Goal: Task Accomplishment & Management: Complete application form

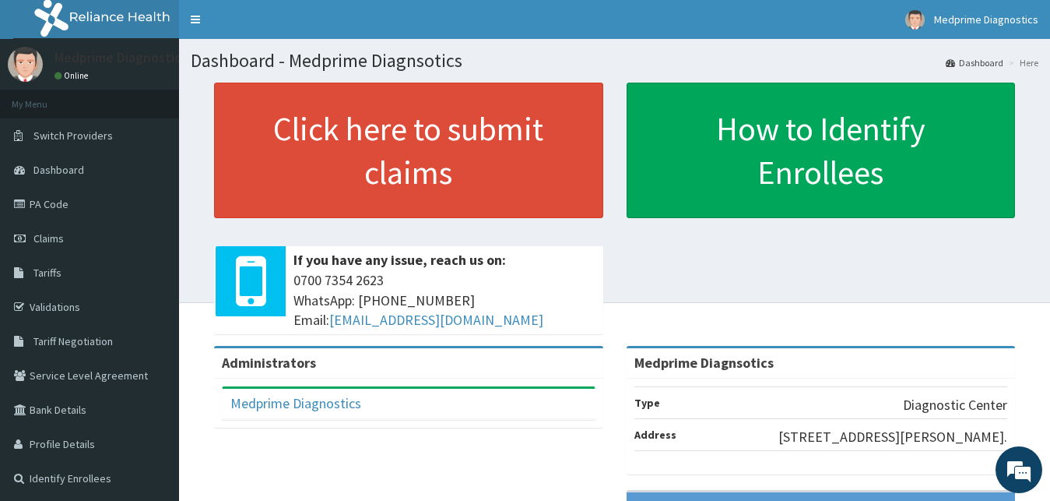
click at [361, 13] on nav "Toggle navigation Medprime Diagnostics Medprime Diagnostics - hmo@medprimehealt…" at bounding box center [614, 19] width 871 height 39
click at [73, 227] on link "Claims" at bounding box center [89, 238] width 179 height 34
click at [83, 200] on link "PA Code" at bounding box center [89, 204] width 179 height 34
click at [65, 308] on link "Validations" at bounding box center [89, 307] width 179 height 34
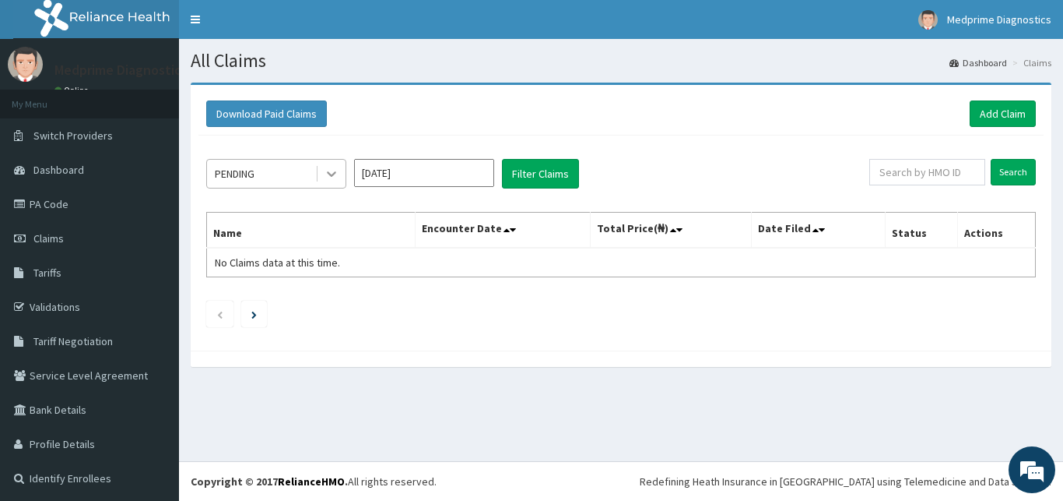
click at [329, 162] on div at bounding box center [332, 174] width 28 height 28
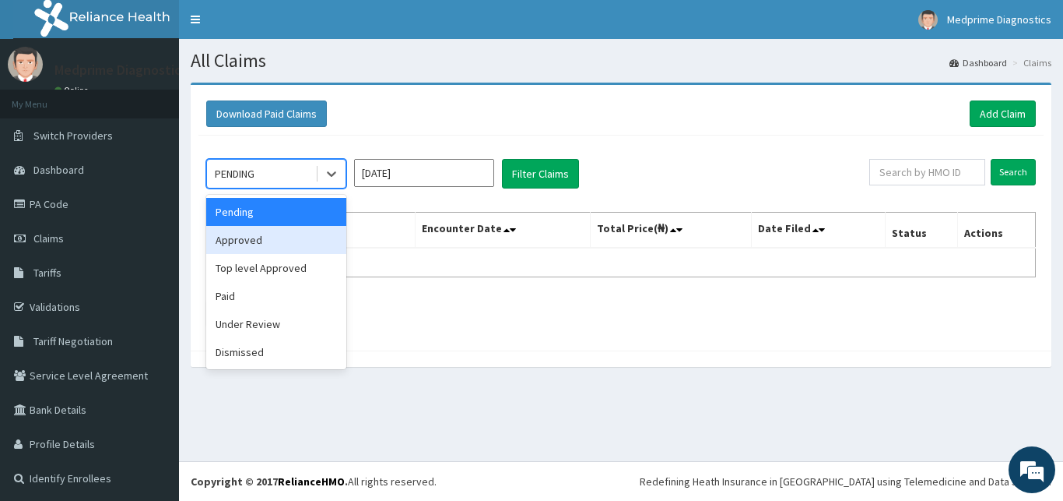
click at [304, 246] on div "Approved" at bounding box center [276, 240] width 140 height 28
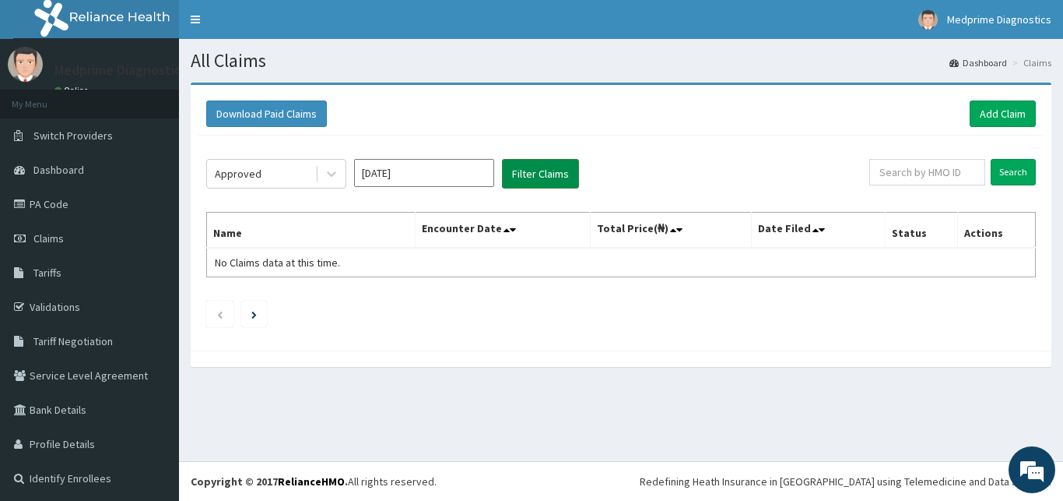
click at [524, 177] on button "Filter Claims" at bounding box center [540, 174] width 77 height 30
click at [538, 172] on button "Filter Claims" at bounding box center [540, 174] width 77 height 30
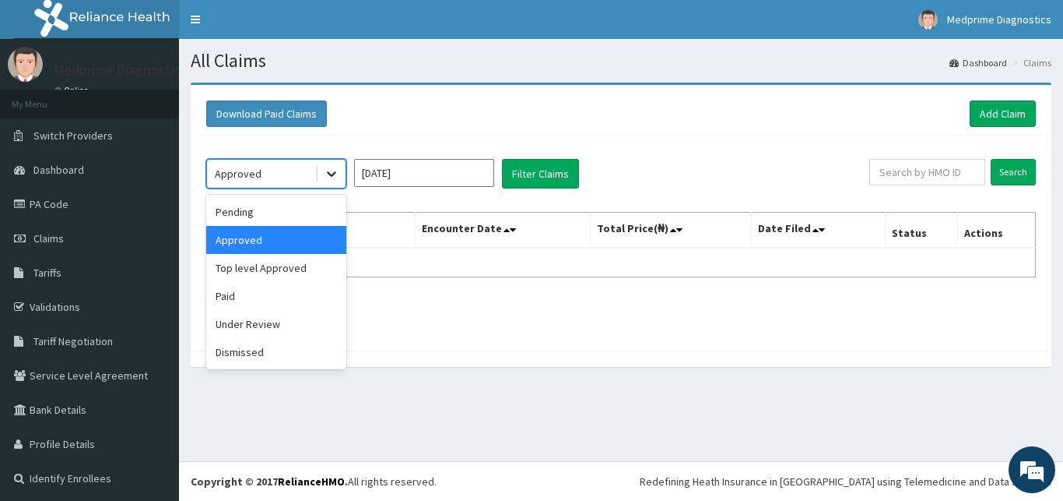
click at [327, 179] on icon at bounding box center [332, 174] width 16 height 16
click at [308, 273] on div "Top level Approved" at bounding box center [276, 268] width 140 height 28
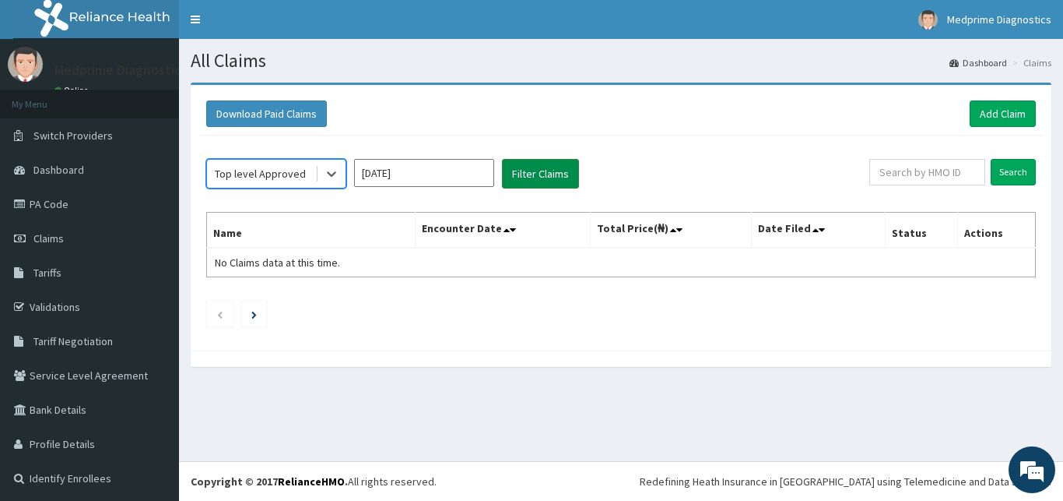
click at [545, 170] on button "Filter Claims" at bounding box center [540, 174] width 77 height 30
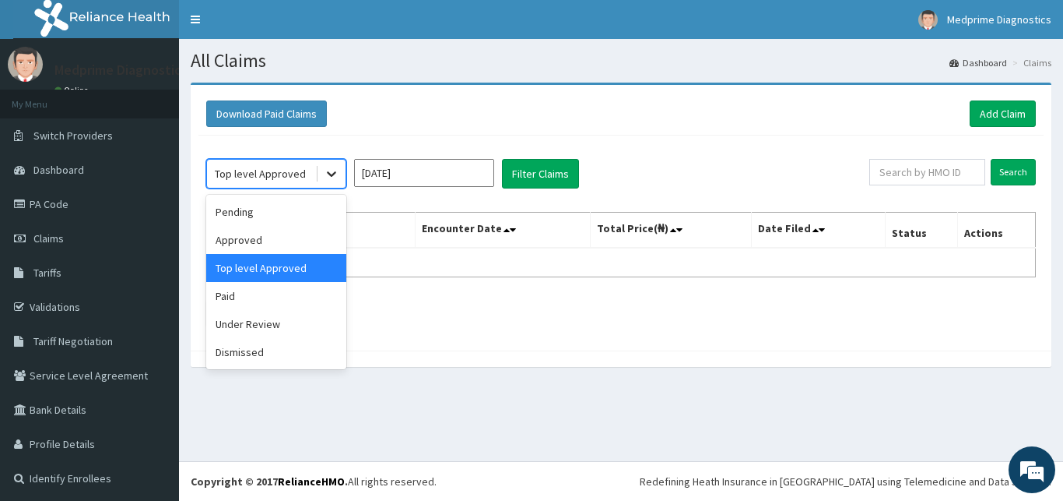
click at [331, 181] on icon at bounding box center [332, 174] width 16 height 16
click at [315, 294] on div "Paid" at bounding box center [276, 296] width 140 height 28
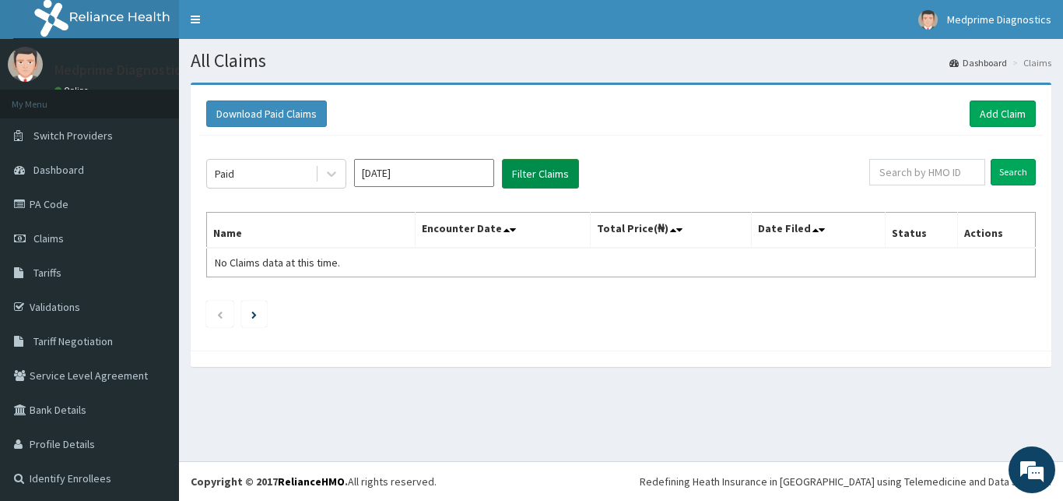
click at [522, 174] on button "Filter Claims" at bounding box center [540, 174] width 77 height 30
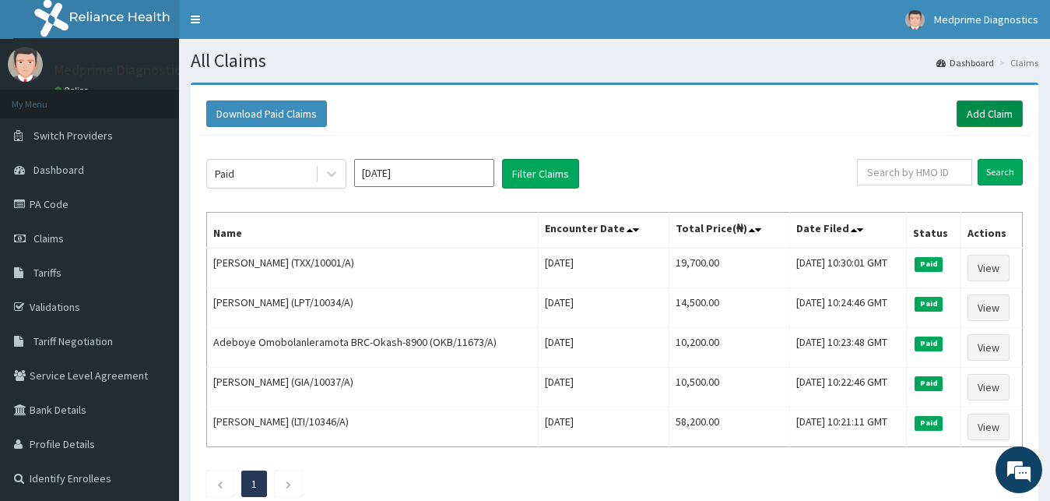
click at [972, 116] on link "Add Claim" at bounding box center [990, 113] width 66 height 26
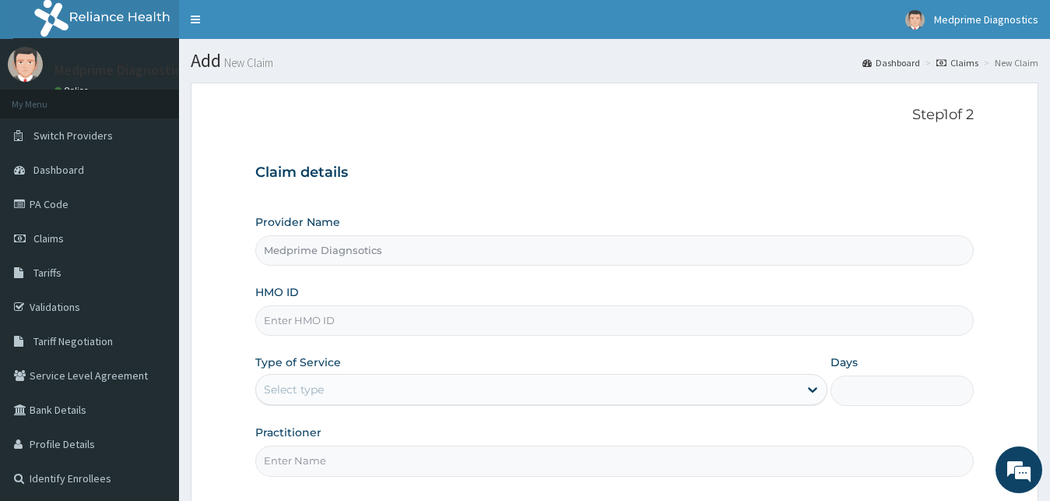
type input "Medprime Diagnsotics"
click at [370, 322] on input "HMO ID" at bounding box center [614, 320] width 719 height 30
paste input "KAT/10036/A"
type input "KAT/10036/A"
click at [378, 380] on div "Select type" at bounding box center [527, 389] width 543 height 25
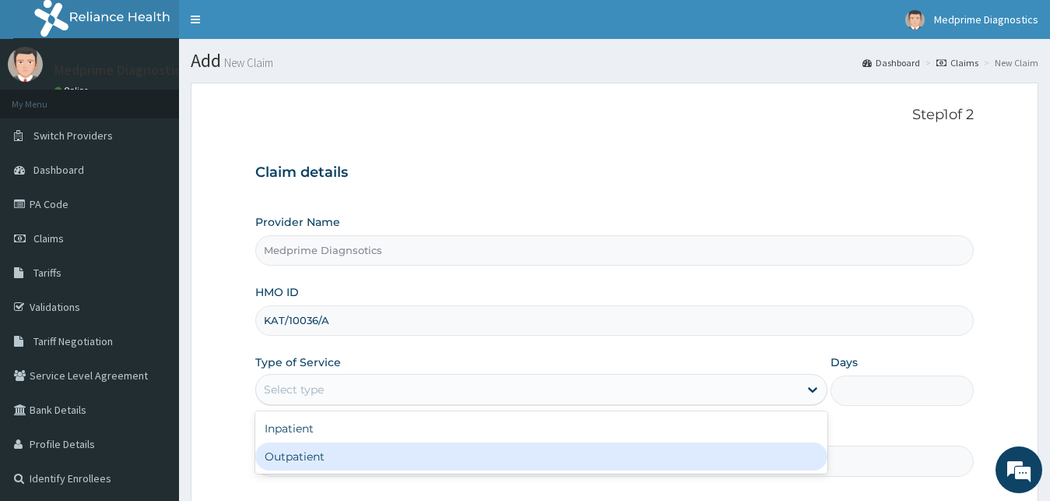
click at [378, 458] on div "Outpatient" at bounding box center [541, 456] width 573 height 28
type input "1"
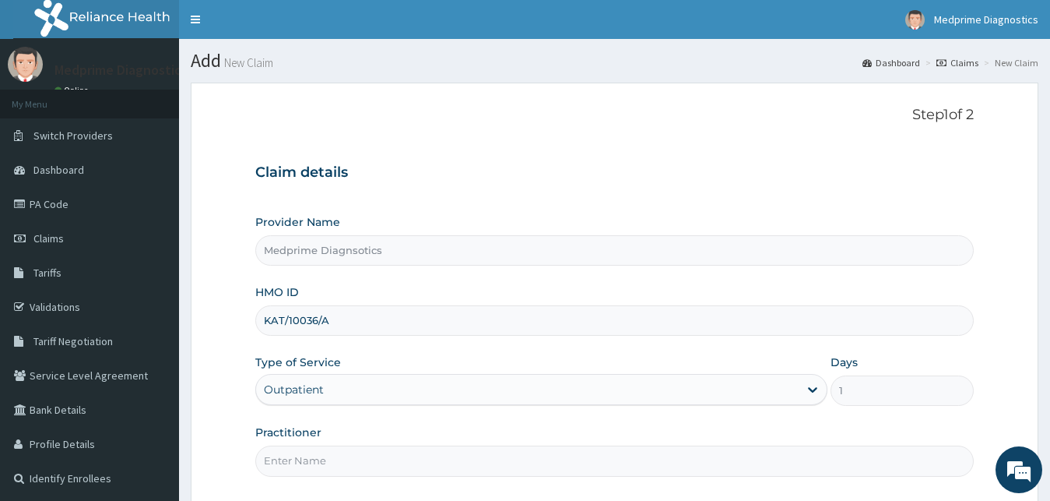
click at [381, 455] on input "Practitioner" at bounding box center [614, 460] width 719 height 30
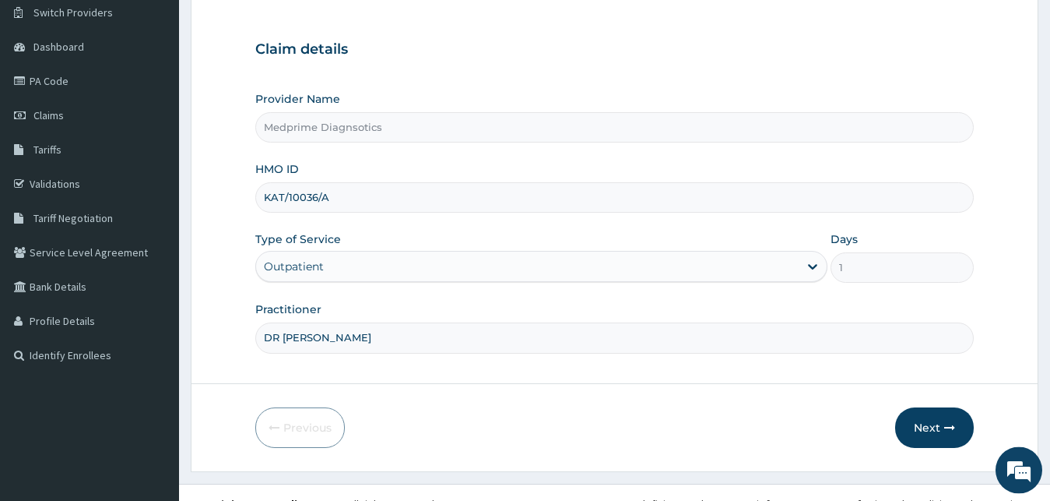
scroll to position [146, 0]
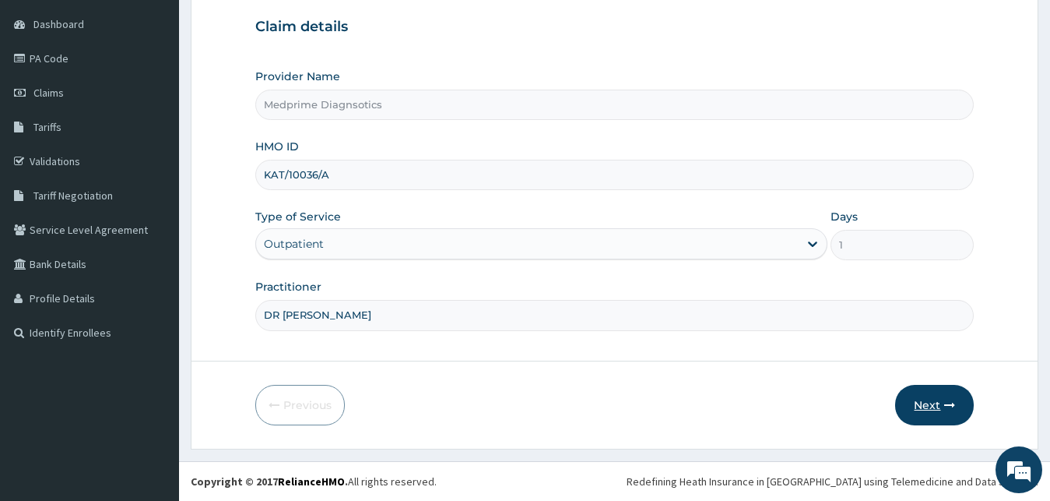
type input "DR [PERSON_NAME]"
click at [924, 404] on button "Next" at bounding box center [934, 405] width 79 height 40
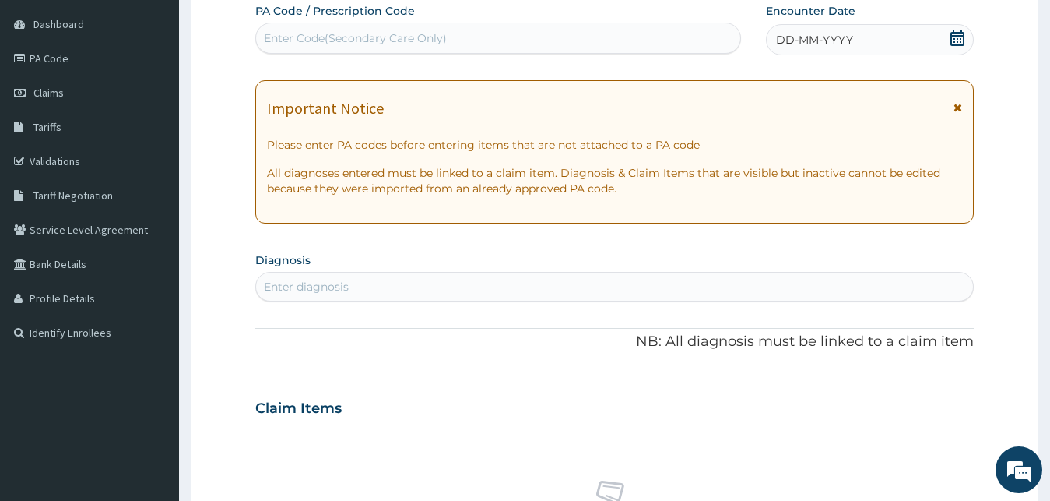
click at [400, 36] on div "Enter Code(Secondary Care Only)" at bounding box center [355, 38] width 183 height 16
paste input "PA/E3B024"
type input "PA/E3B024"
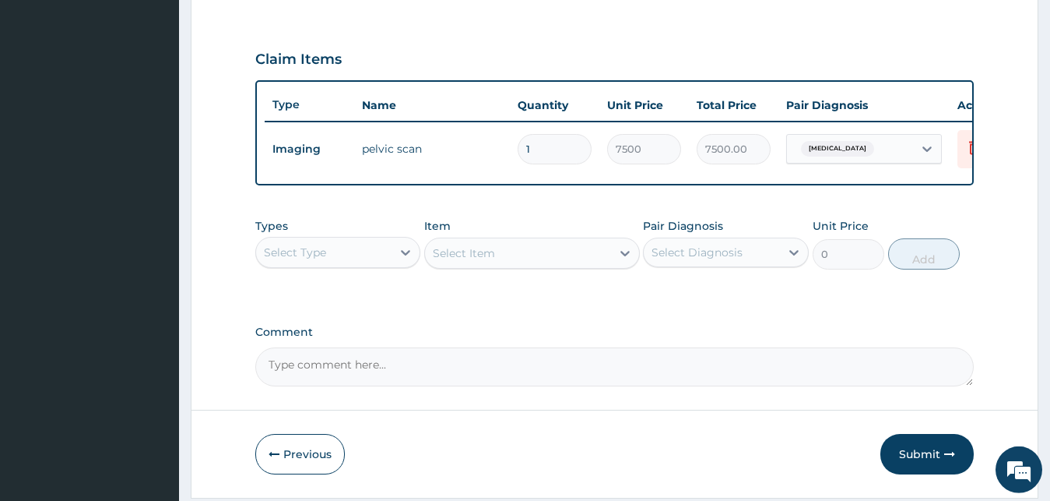
scroll to position [561, 0]
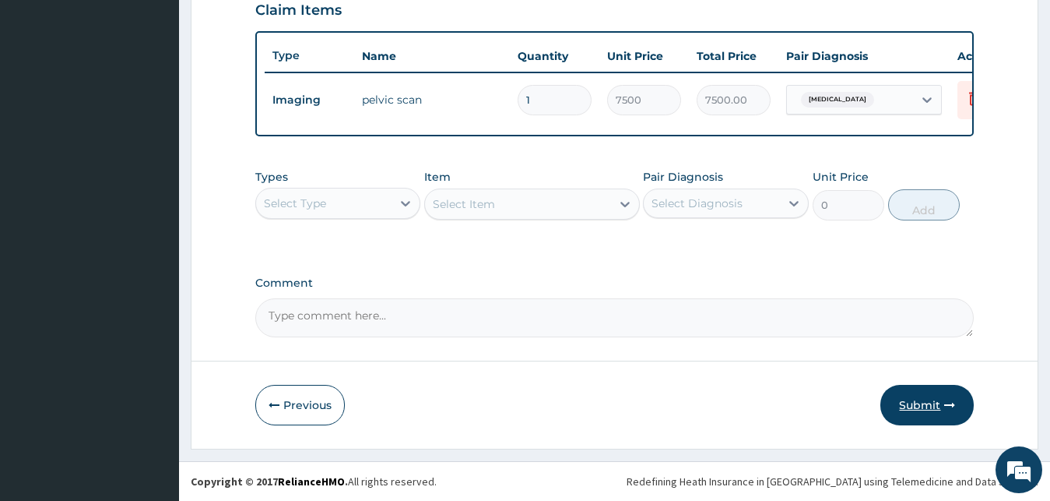
click at [919, 406] on button "Submit" at bounding box center [927, 405] width 93 height 40
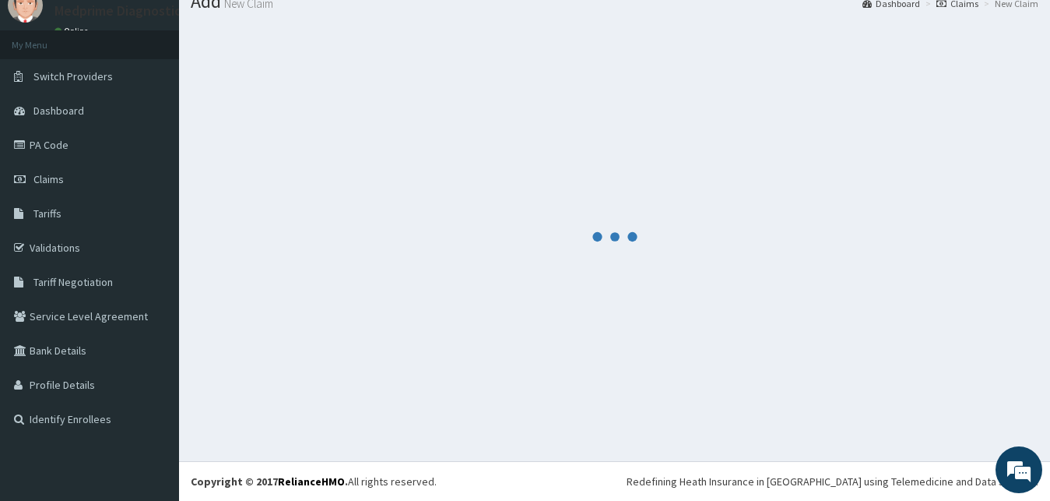
scroll to position [59, 0]
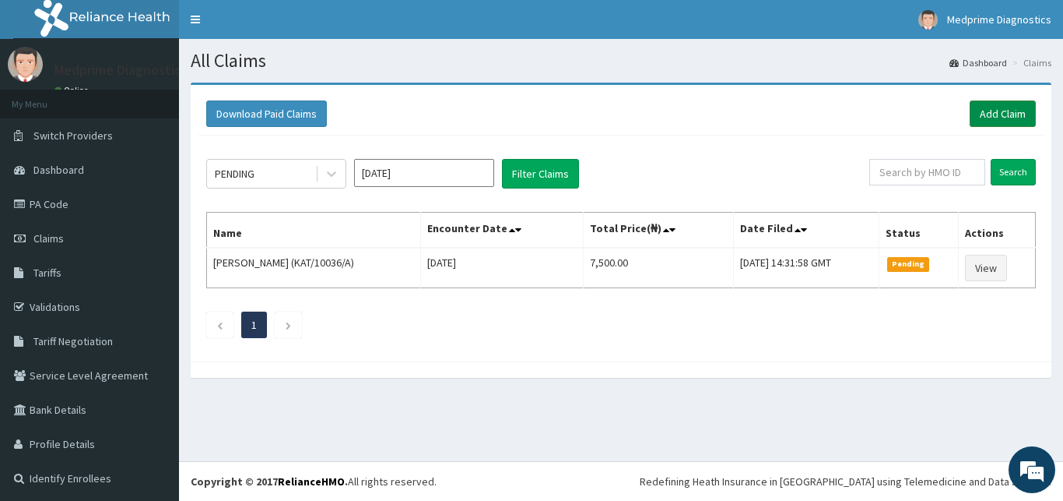
click at [979, 110] on link "Add Claim" at bounding box center [1003, 113] width 66 height 26
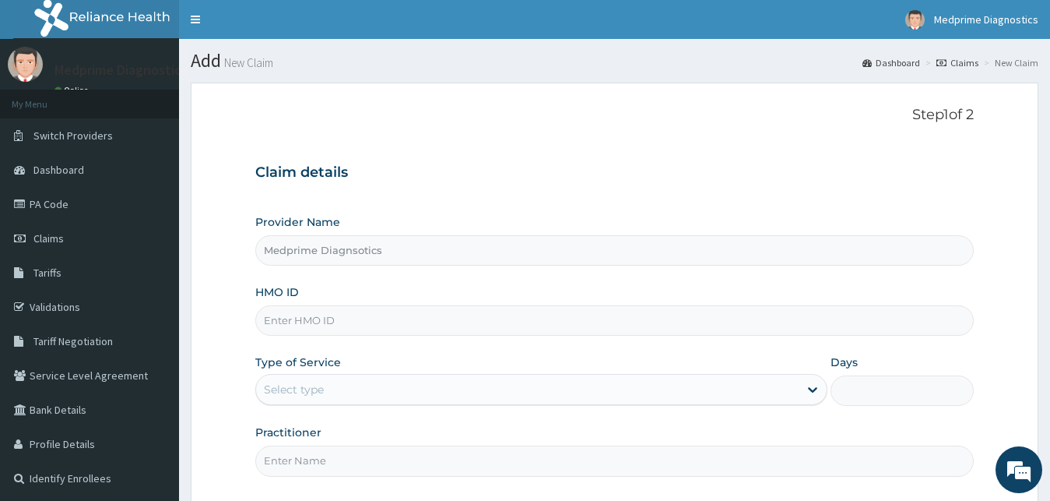
click at [345, 311] on input "HMO ID" at bounding box center [614, 320] width 719 height 30
paste input "KER/10232/A"
type input "KER/10232/A"
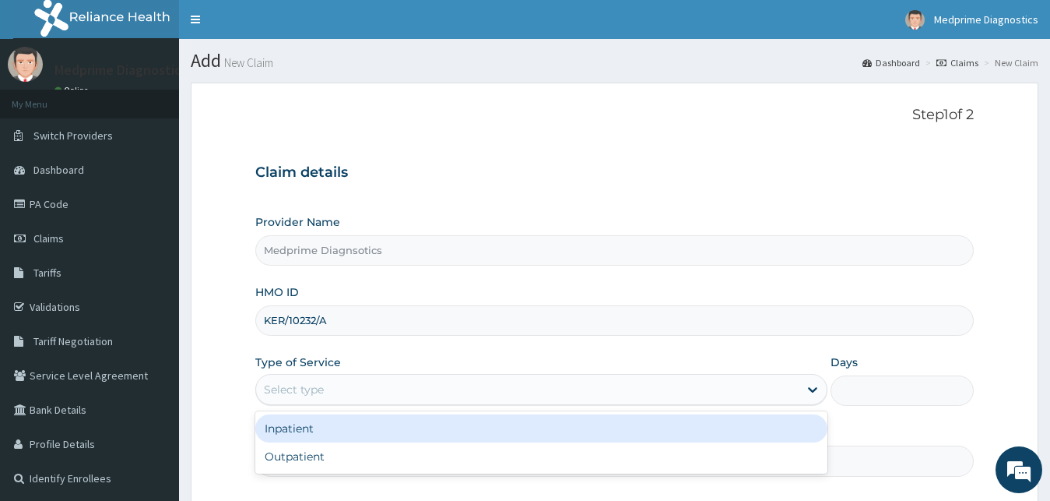
click at [374, 405] on div "Select type" at bounding box center [541, 389] width 573 height 31
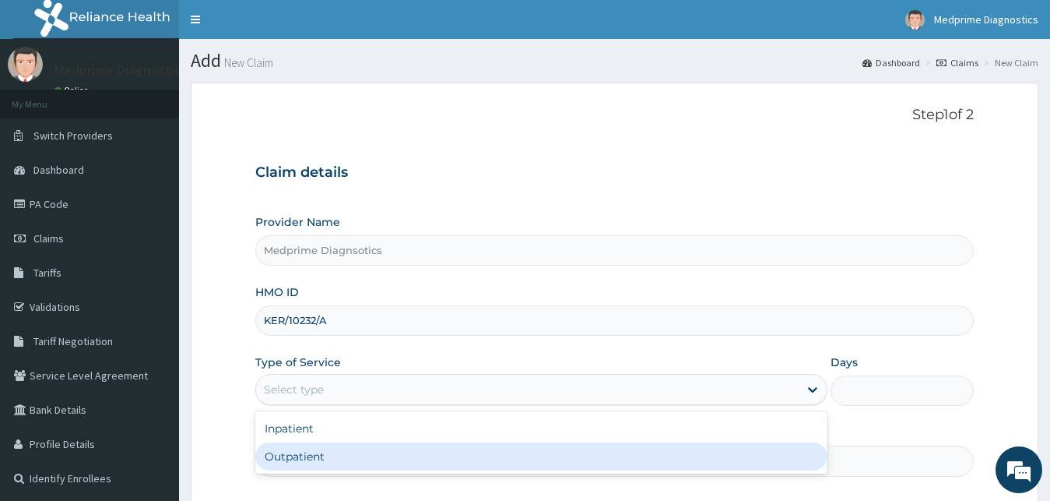
click at [384, 455] on div "Outpatient" at bounding box center [541, 456] width 573 height 28
type input "1"
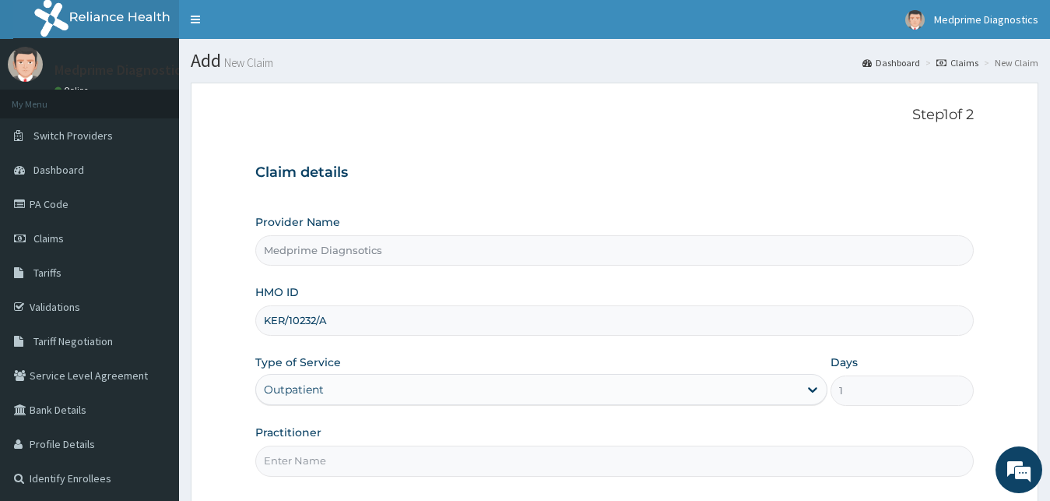
click at [382, 457] on input "Practitioner" at bounding box center [614, 460] width 719 height 30
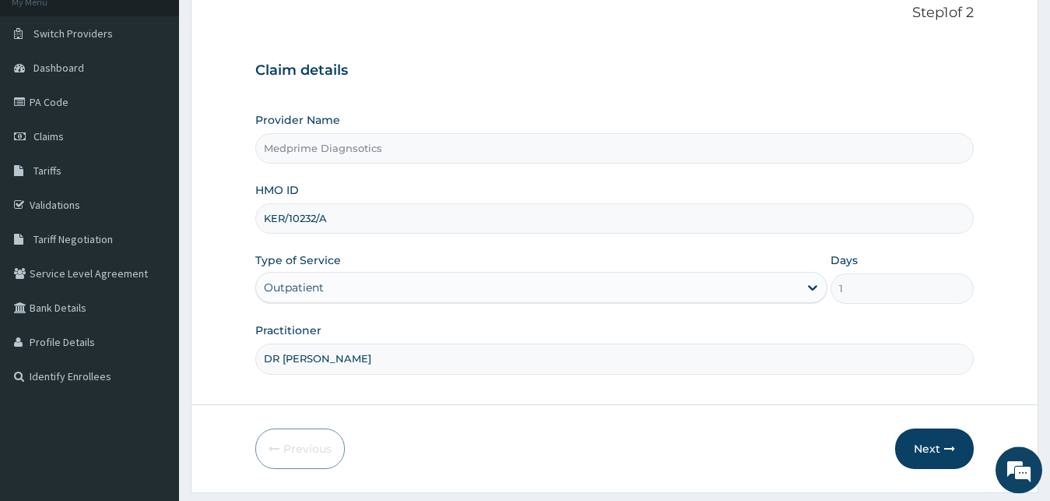
scroll to position [117, 0]
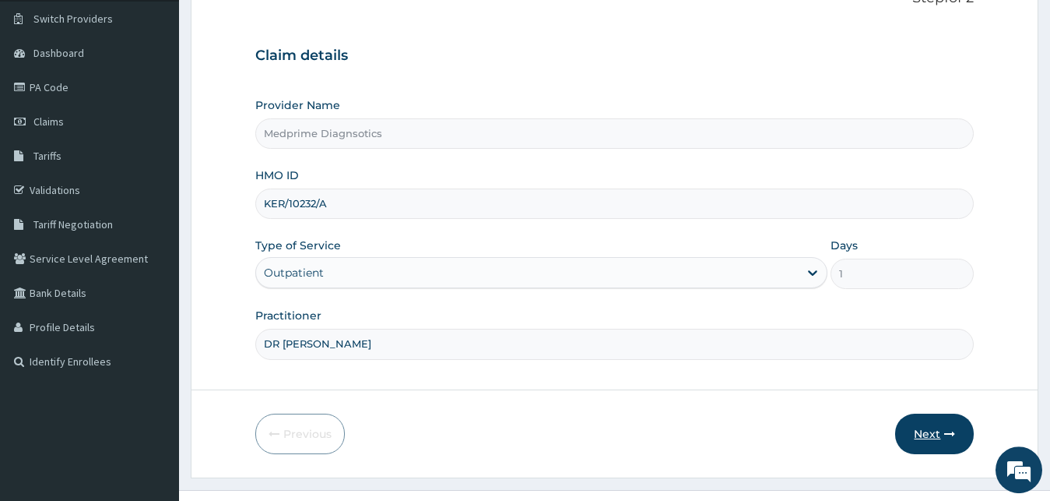
type input "DR [PERSON_NAME]"
click at [930, 431] on button "Next" at bounding box center [934, 433] width 79 height 40
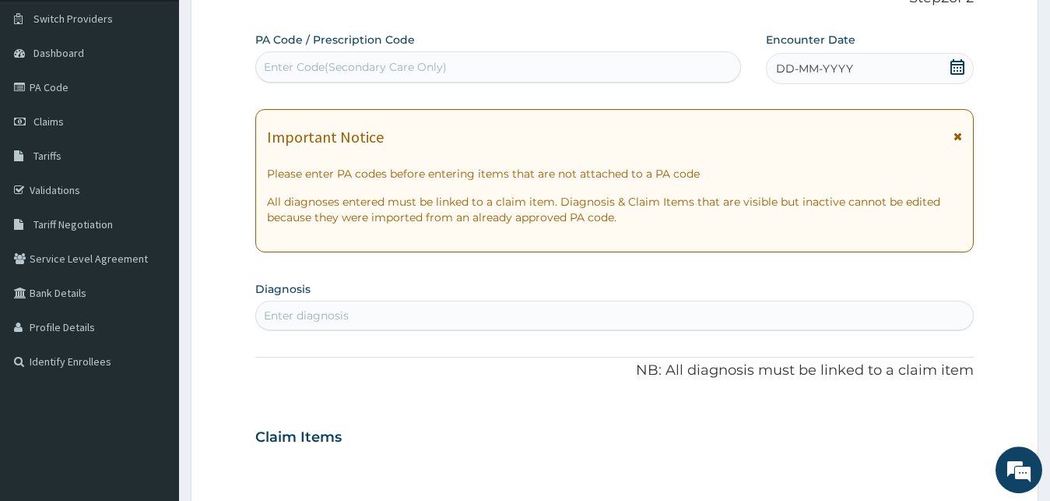
click at [445, 69] on div "Enter Code(Secondary Care Only)" at bounding box center [498, 66] width 484 height 25
paste input "PA/23619C"
type input "PA/23619C"
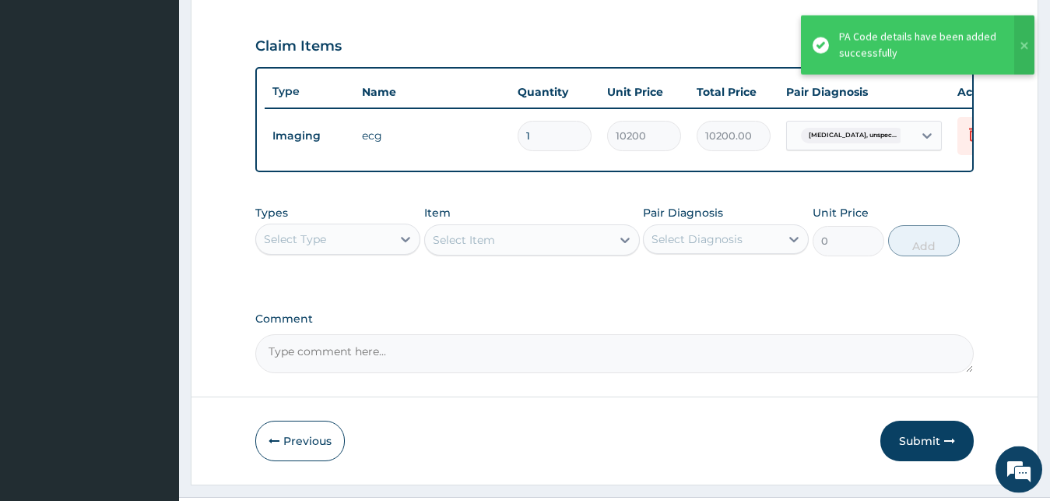
scroll to position [561, 0]
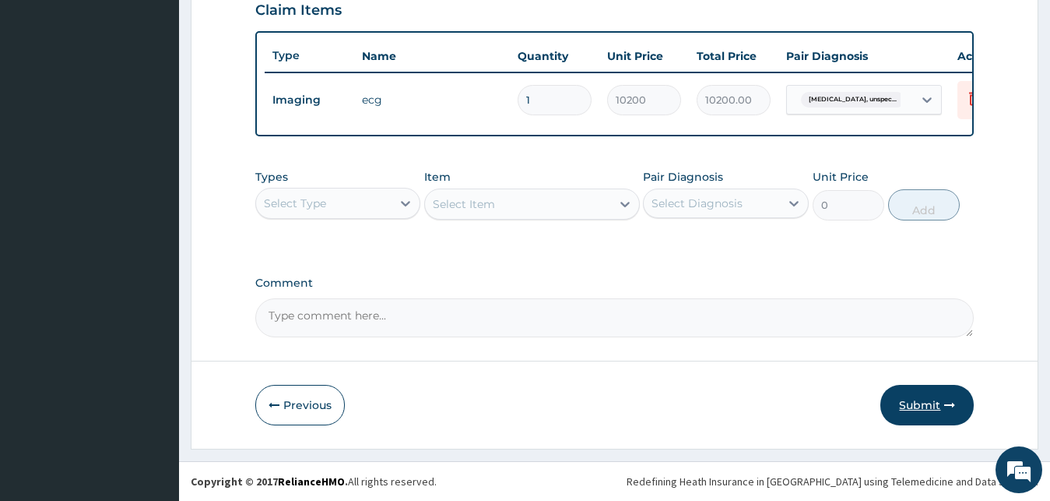
click at [925, 406] on button "Submit" at bounding box center [927, 405] width 93 height 40
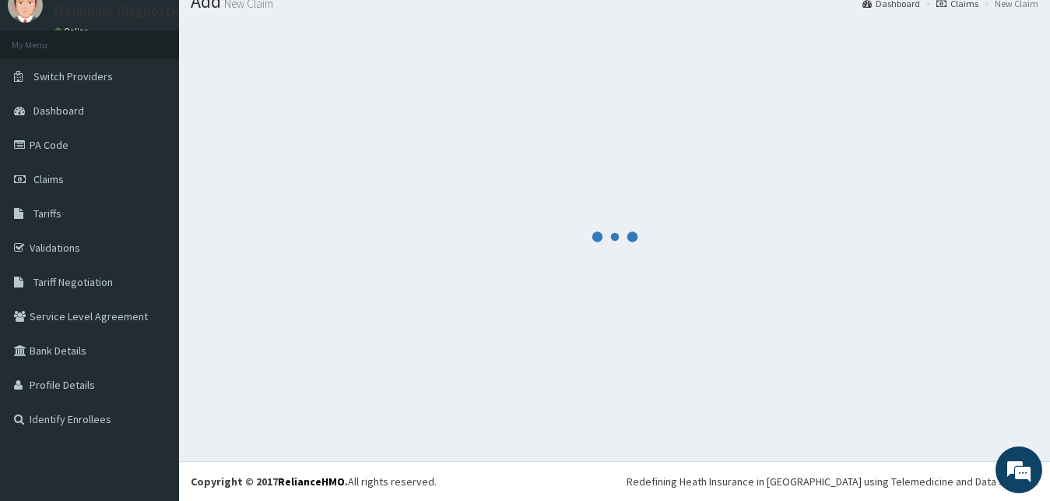
scroll to position [59, 0]
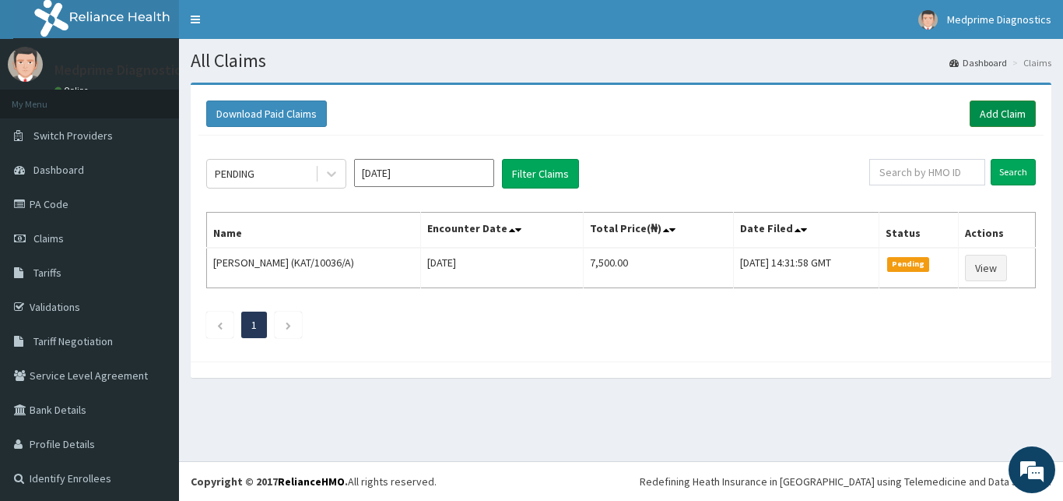
click at [979, 116] on link "Add Claim" at bounding box center [1003, 113] width 66 height 26
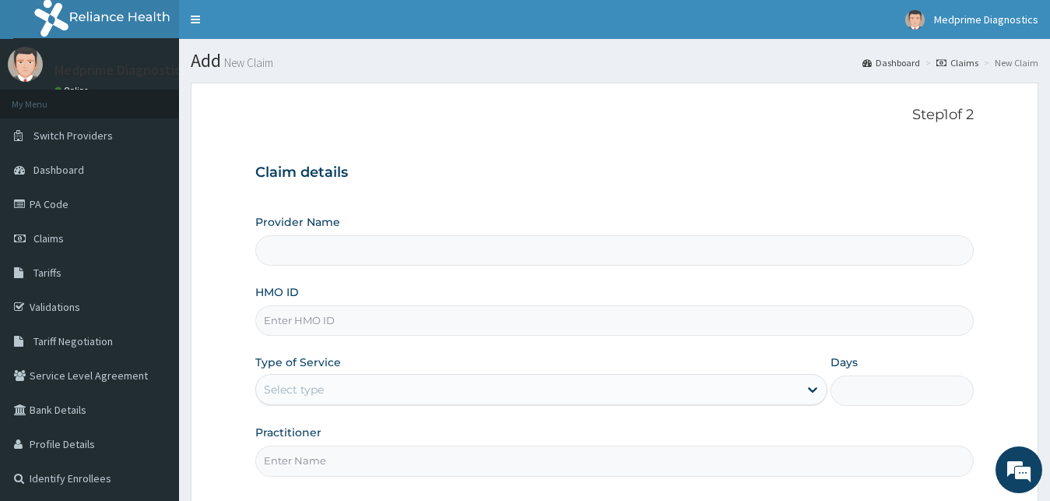
click at [359, 311] on input "HMO ID" at bounding box center [614, 320] width 719 height 30
paste input "TCE/10318/A"
type input "TCE/10318/A"
type input "Medprime Diagnsotics"
drag, startPoint x: 0, startPoint y: 0, endPoint x: 404, endPoint y: 400, distance: 568.7
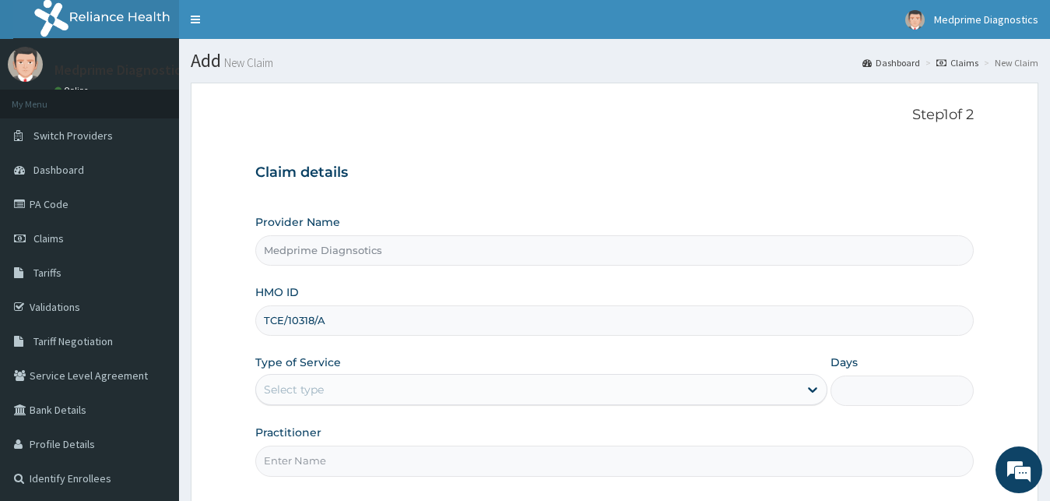
click at [404, 336] on input "TCE/10318/A" at bounding box center [614, 320] width 719 height 30
type input "TCE/10318/A"
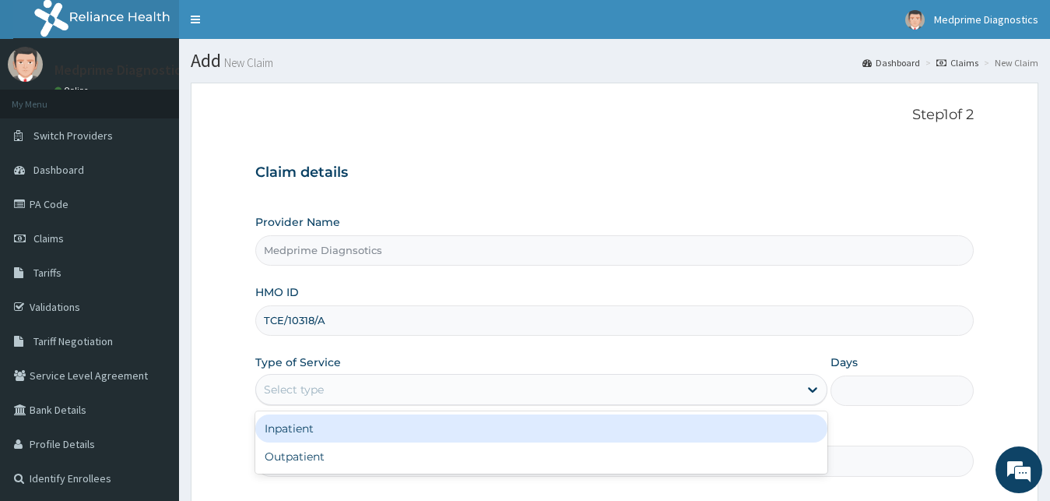
click at [404, 400] on div "Select type" at bounding box center [527, 389] width 543 height 25
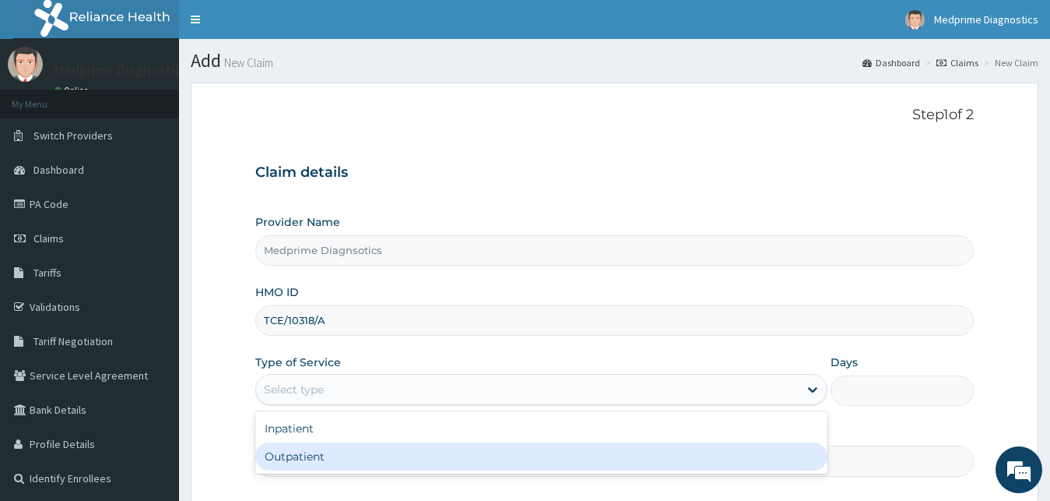
click at [415, 445] on div "Outpatient" at bounding box center [541, 456] width 573 height 28
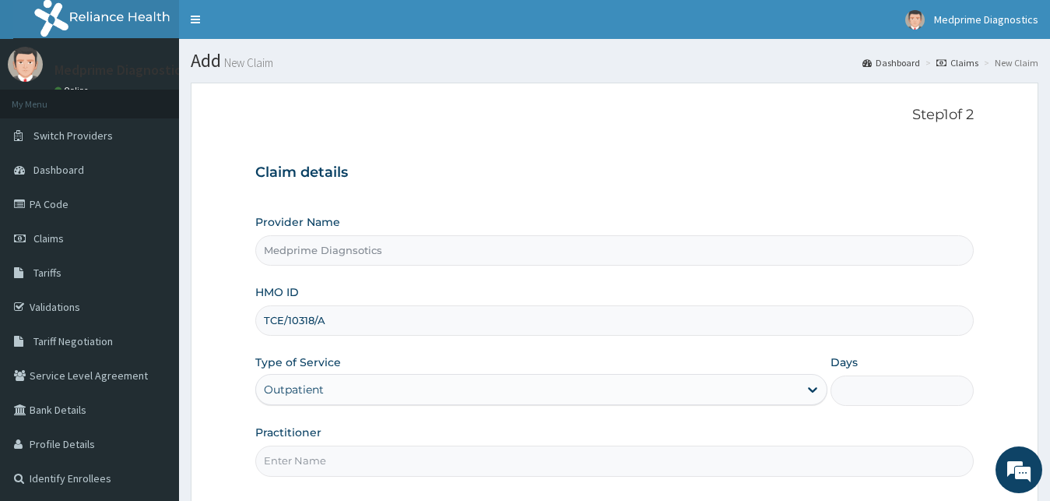
type input "1"
click at [389, 458] on input "Practitioner" at bounding box center [614, 460] width 719 height 30
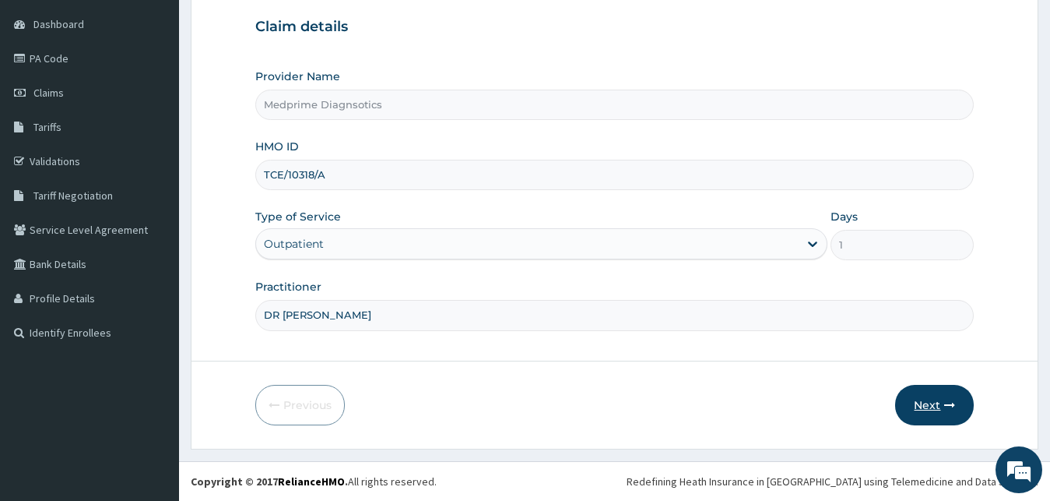
type input "DR [PERSON_NAME]"
click at [933, 409] on button "Next" at bounding box center [934, 405] width 79 height 40
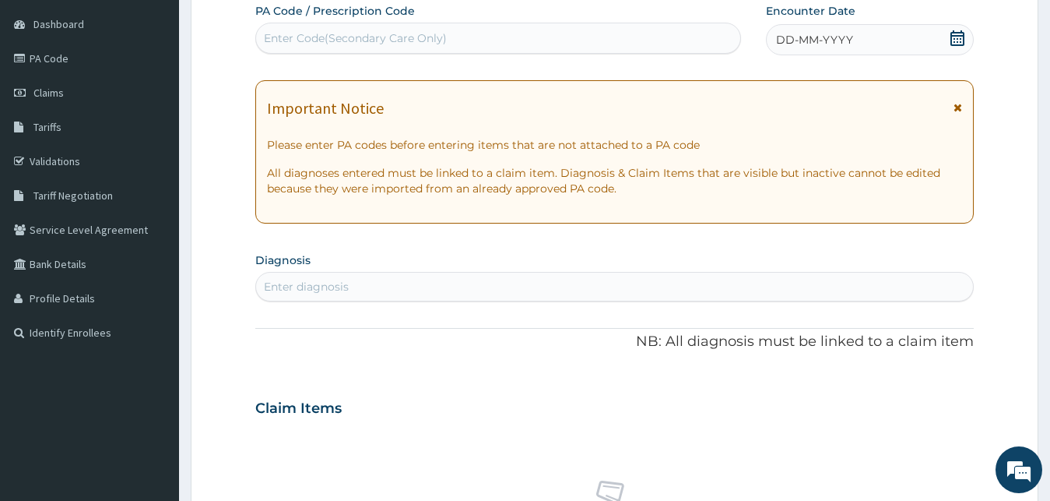
click at [441, 40] on div "Enter Code(Secondary Care Only)" at bounding box center [355, 38] width 183 height 16
paste input "PA/7199CB"
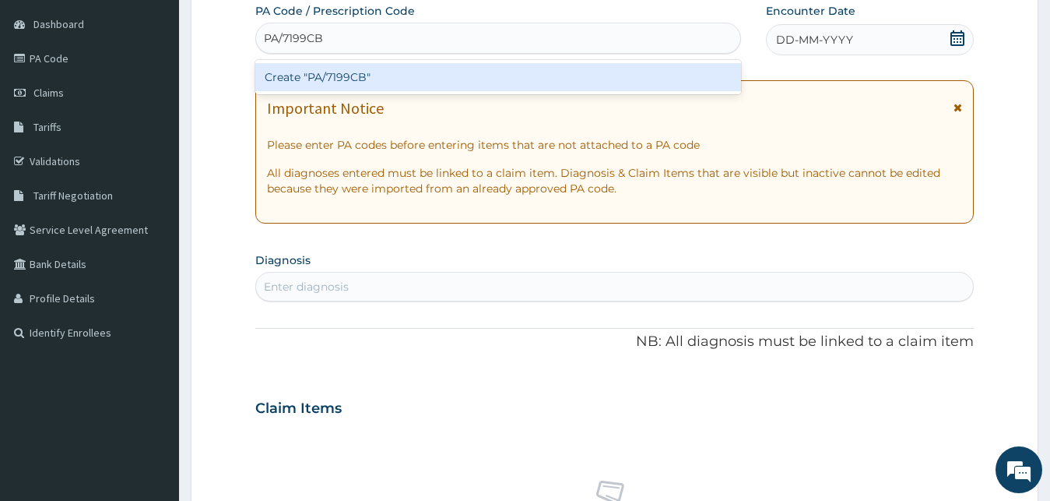
type input "PA/7199CB"
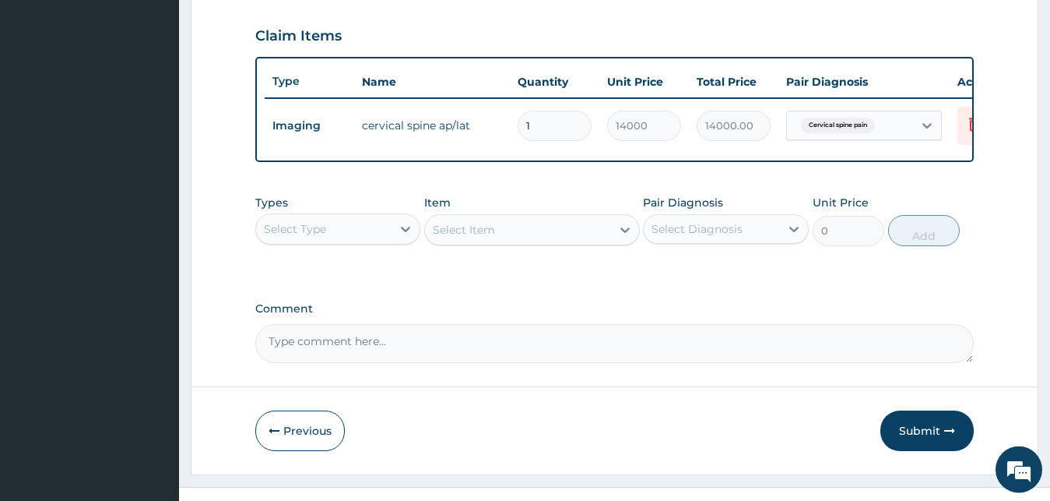
scroll to position [561, 0]
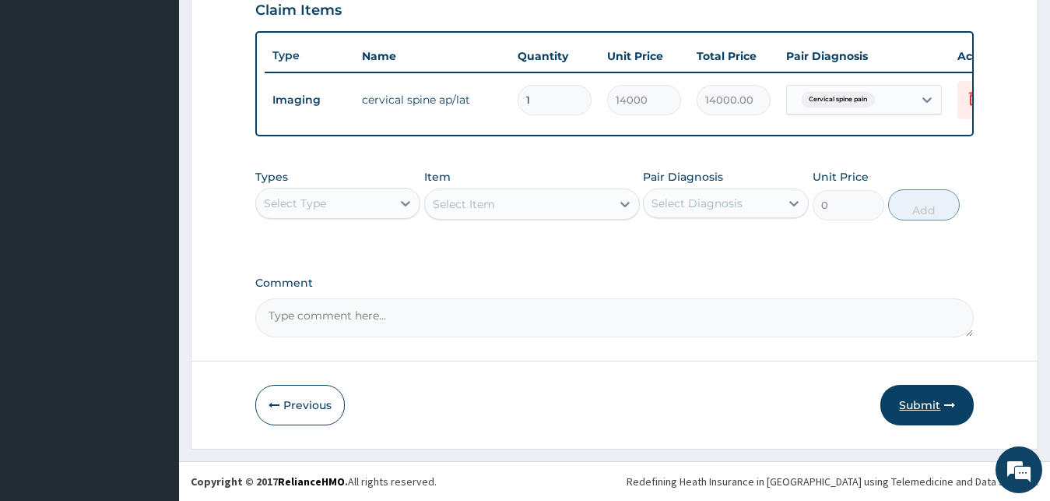
click at [926, 407] on button "Submit" at bounding box center [927, 405] width 93 height 40
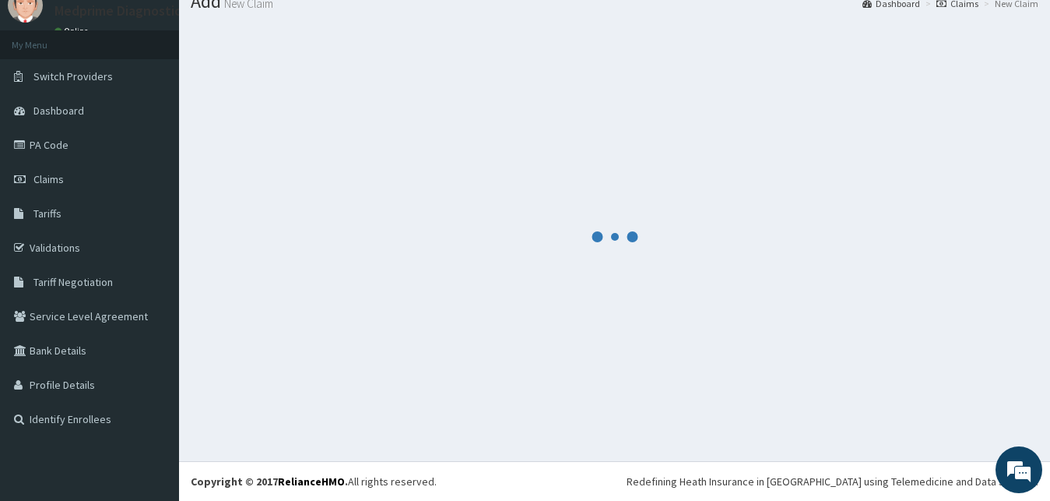
scroll to position [59, 0]
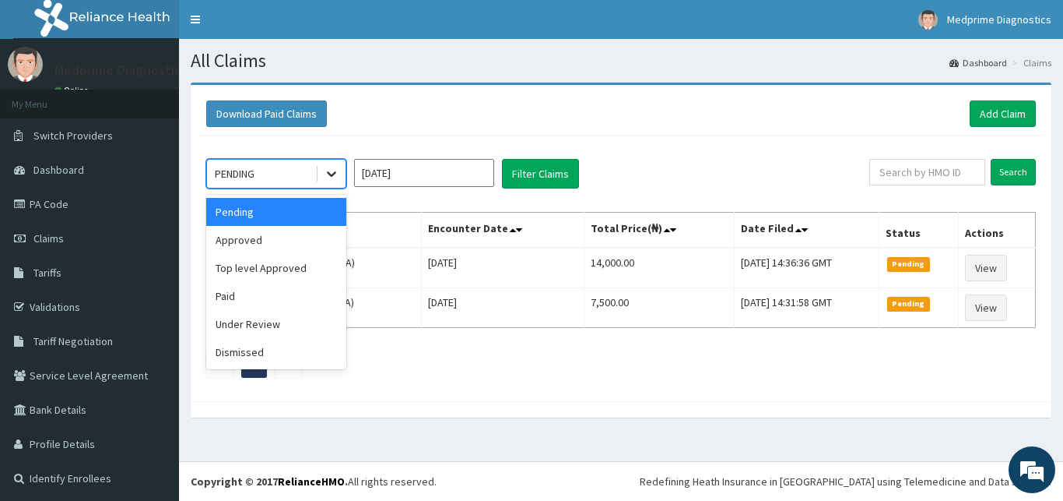
click at [325, 168] on icon at bounding box center [332, 174] width 16 height 16
click at [312, 304] on div "Paid" at bounding box center [276, 296] width 140 height 28
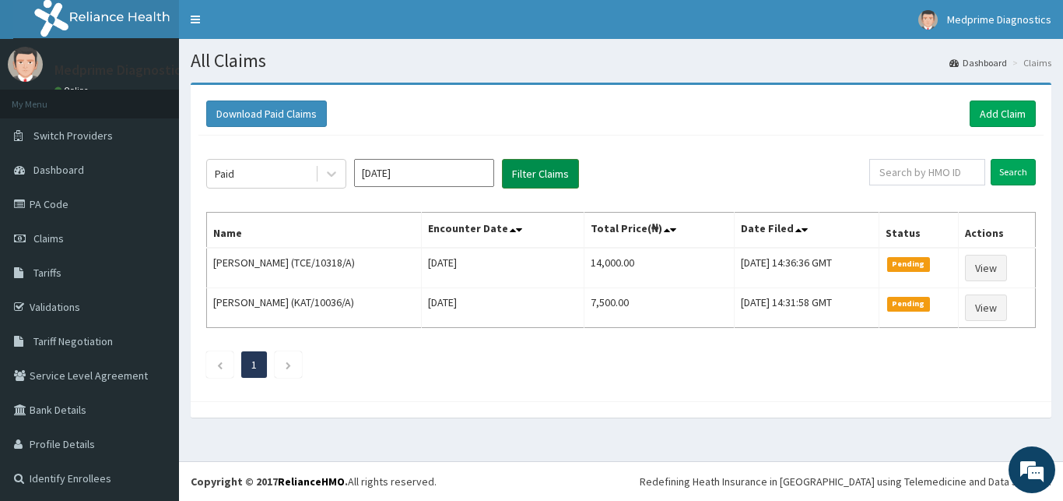
click at [530, 170] on button "Filter Claims" at bounding box center [540, 174] width 77 height 30
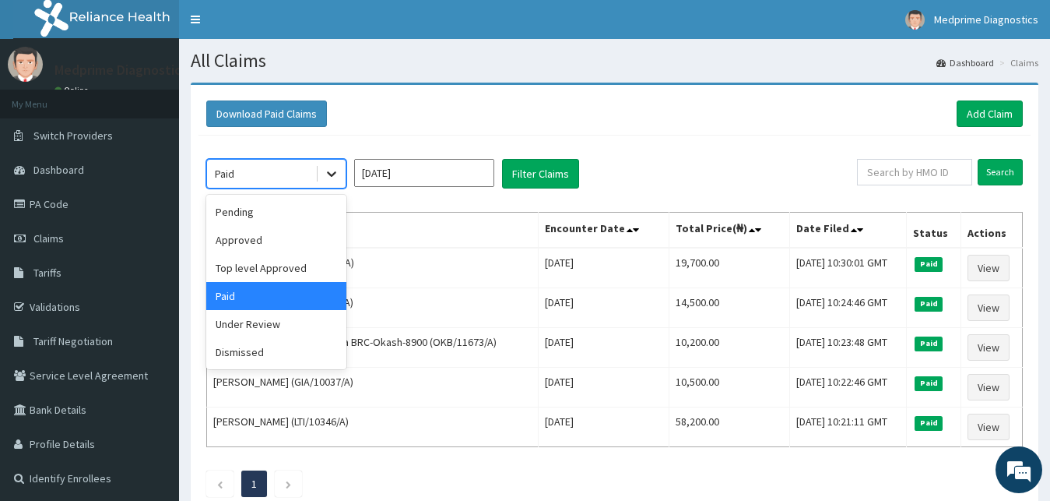
click at [336, 172] on icon at bounding box center [332, 174] width 16 height 16
click at [294, 269] on div "Top level Approved" at bounding box center [276, 268] width 140 height 28
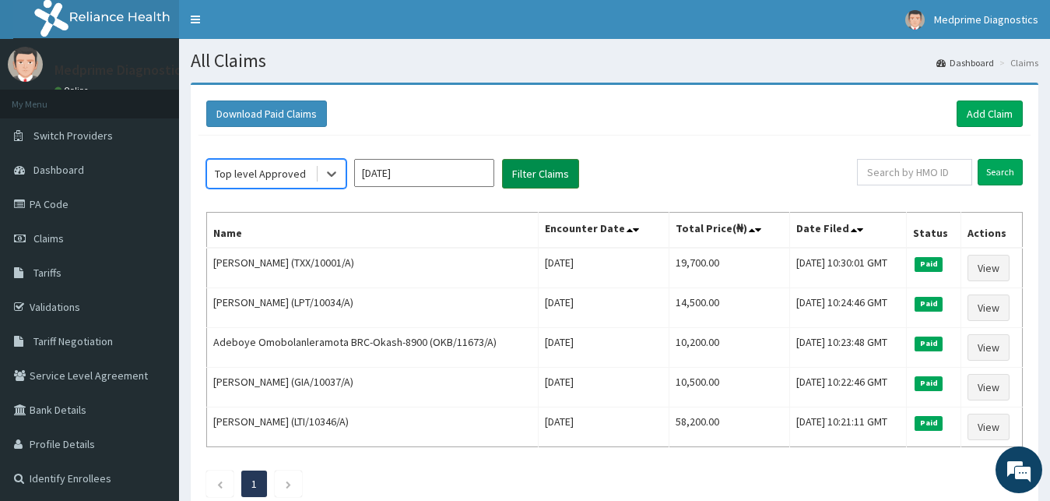
click at [535, 183] on button "Filter Claims" at bounding box center [540, 174] width 77 height 30
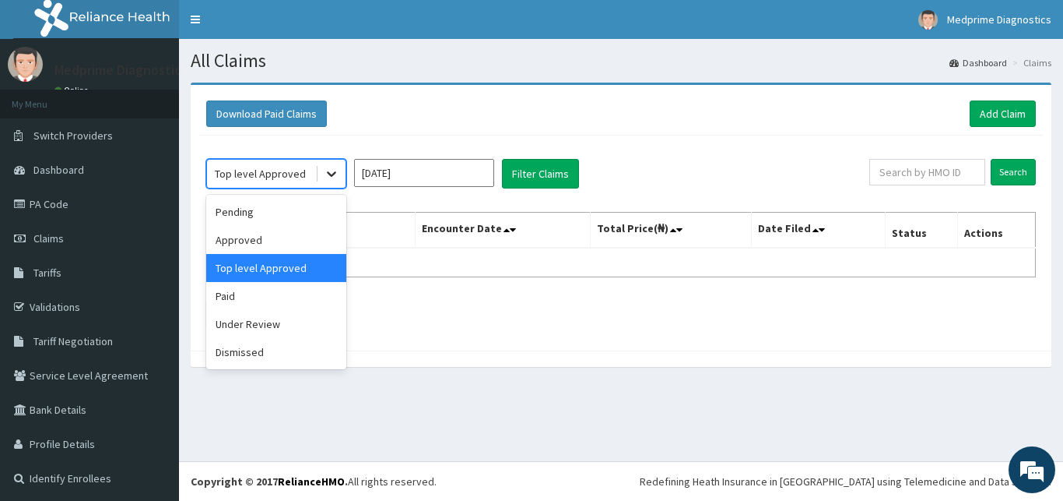
click at [334, 176] on icon at bounding box center [332, 174] width 16 height 16
click at [305, 241] on div "Approved" at bounding box center [276, 240] width 140 height 28
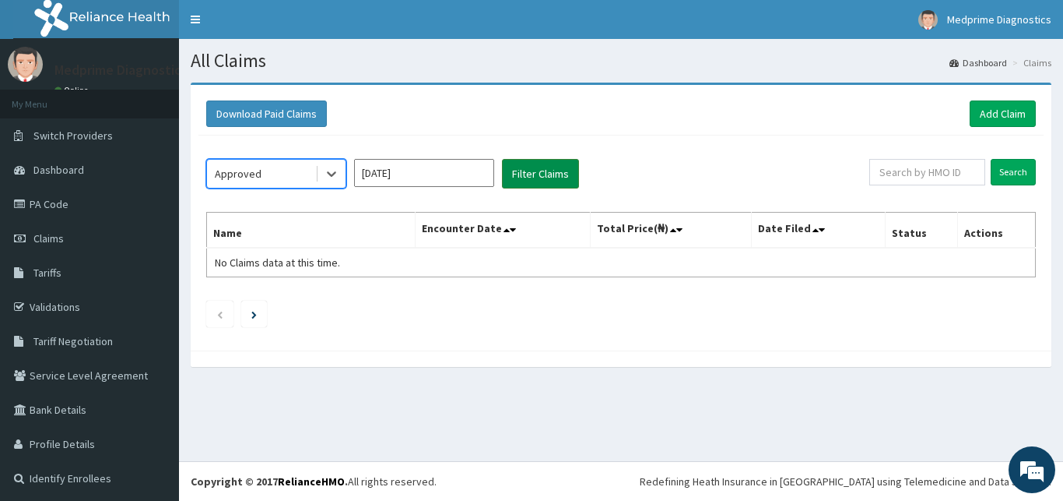
click at [529, 182] on button "Filter Claims" at bounding box center [540, 174] width 77 height 30
click at [536, 177] on button "Filter Claims" at bounding box center [540, 174] width 77 height 30
click at [332, 176] on icon at bounding box center [331, 174] width 9 height 5
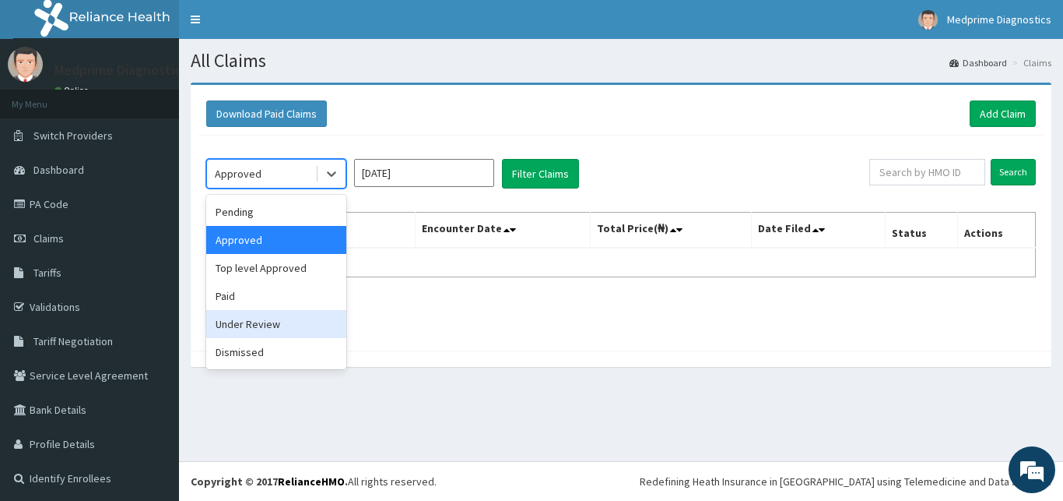
click at [283, 318] on div "Under Review" at bounding box center [276, 324] width 140 height 28
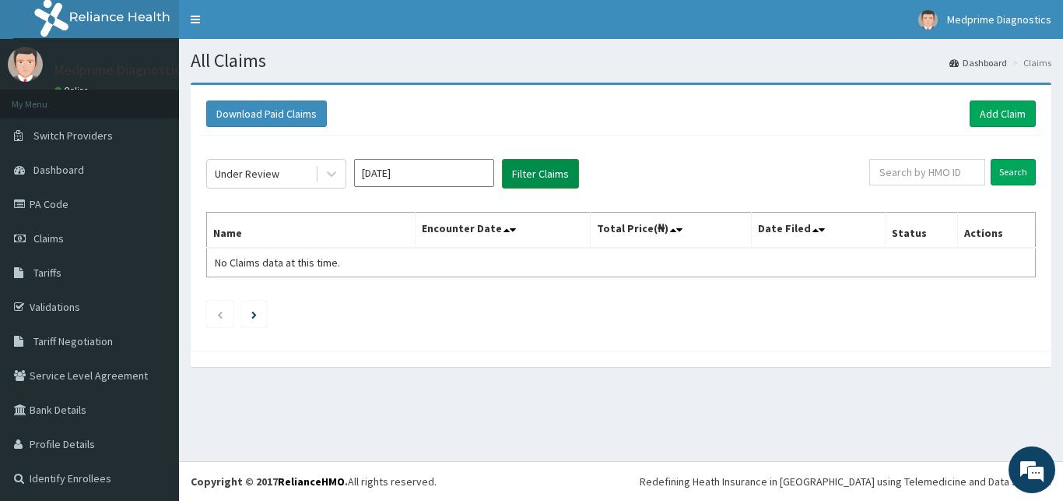
click at [531, 170] on button "Filter Claims" at bounding box center [540, 174] width 77 height 30
